Goal: Information Seeking & Learning: Learn about a topic

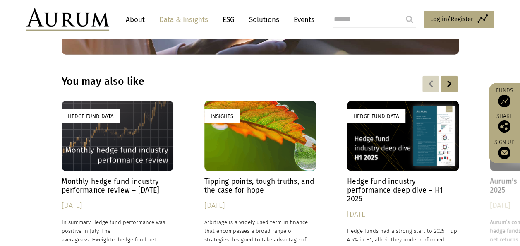
scroll to position [1177, 0]
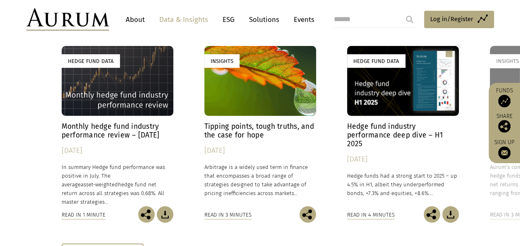
click at [233, 137] on h4 "Tipping points, tough truths, and the case for hope" at bounding box center [261, 130] width 112 height 17
click at [234, 136] on h4 "Tipping points, tough truths, and the case for hope" at bounding box center [261, 130] width 112 height 17
click at [145, 134] on h4 "Monthly hedge fund industry performance review – [DATE]" at bounding box center [118, 130] width 112 height 17
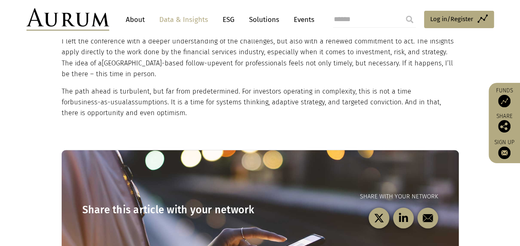
scroll to position [938, 0]
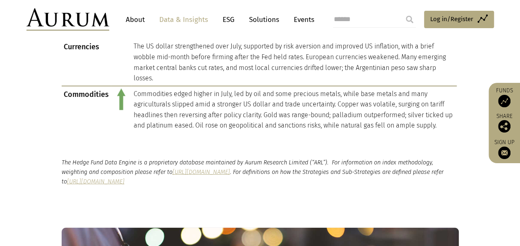
scroll to position [773, 0]
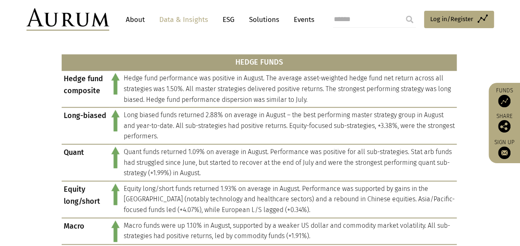
scroll to position [386, 0]
